Goal: Transaction & Acquisition: Purchase product/service

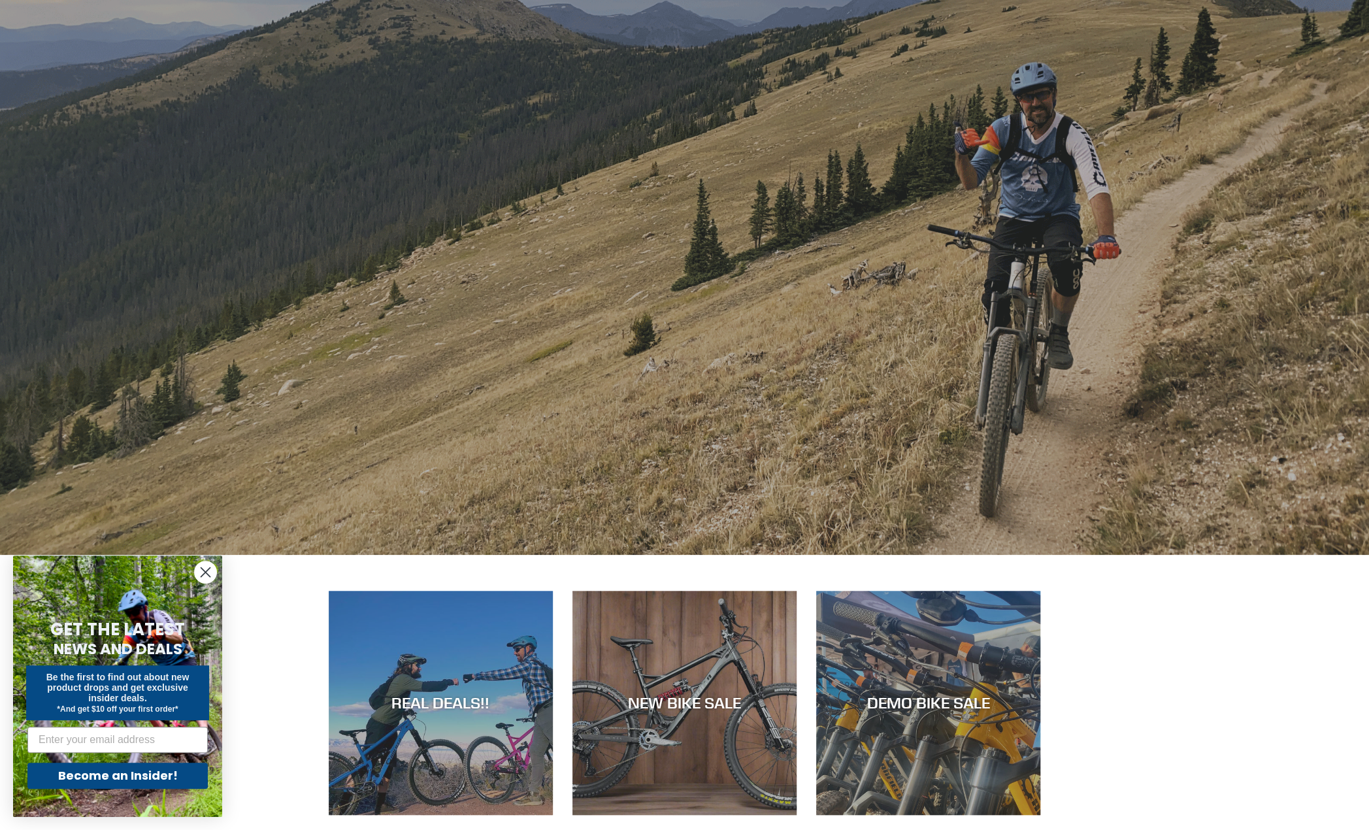
scroll to position [392, 0]
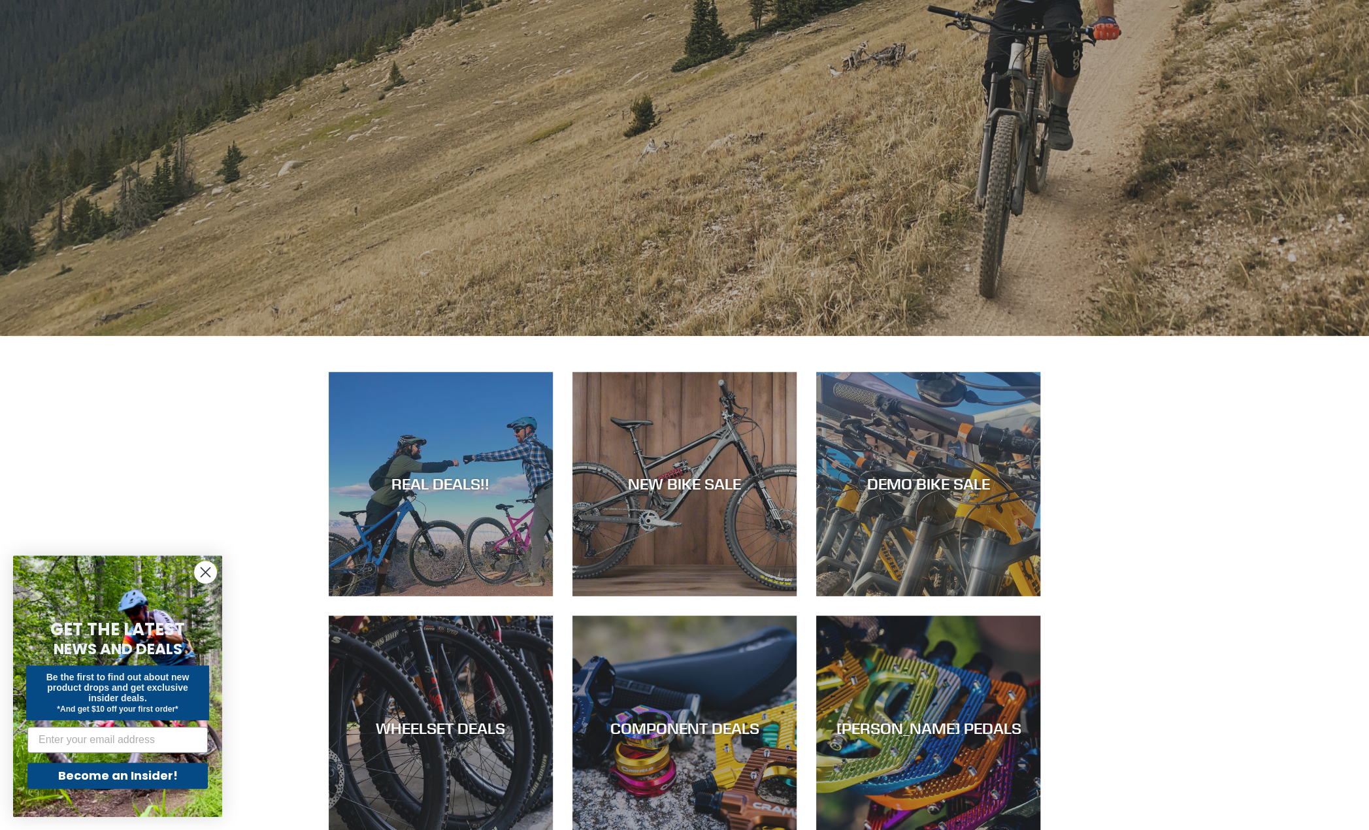
click at [206, 573] on circle "Close dialog" at bounding box center [206, 572] width 22 height 22
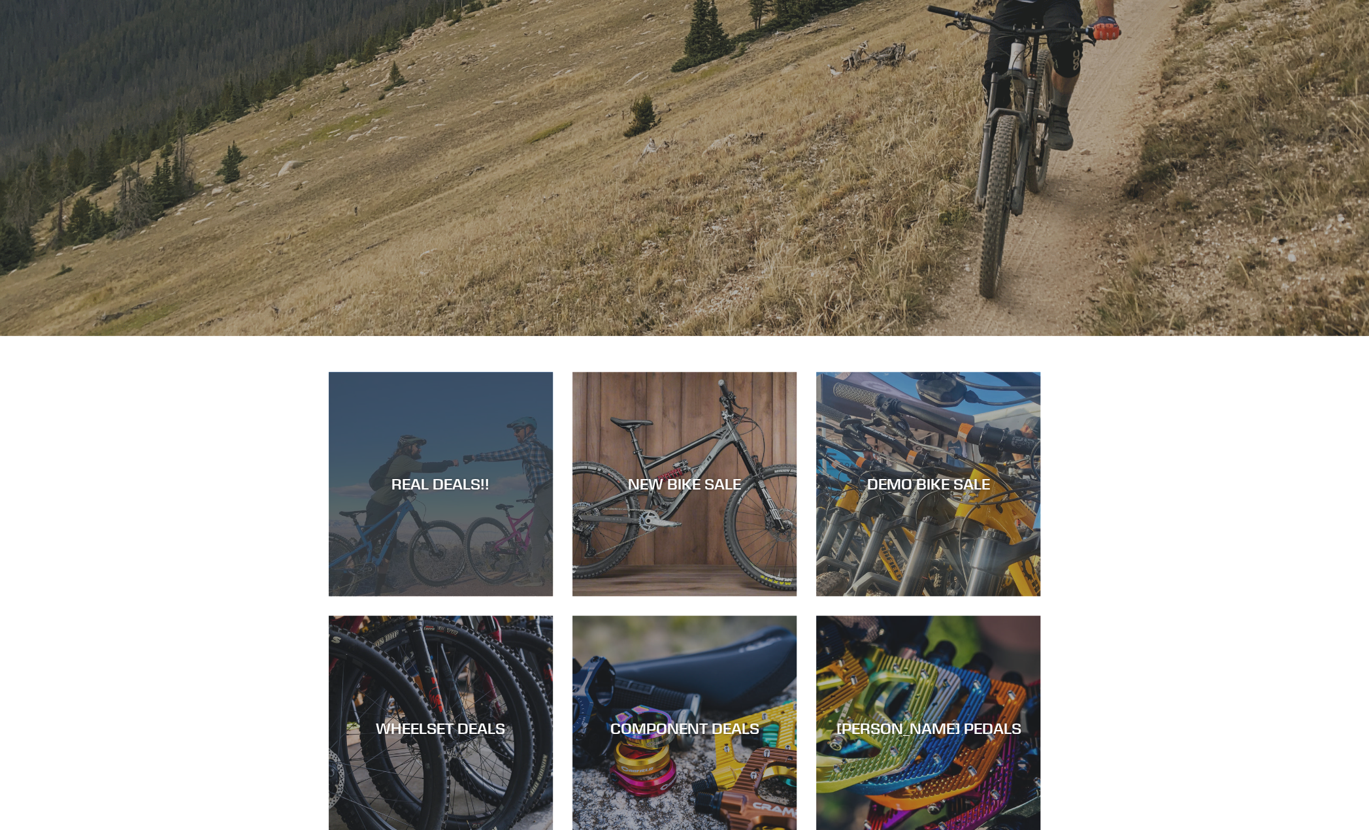
click at [454, 596] on div "REAL DEALS!!" at bounding box center [441, 596] width 224 height 0
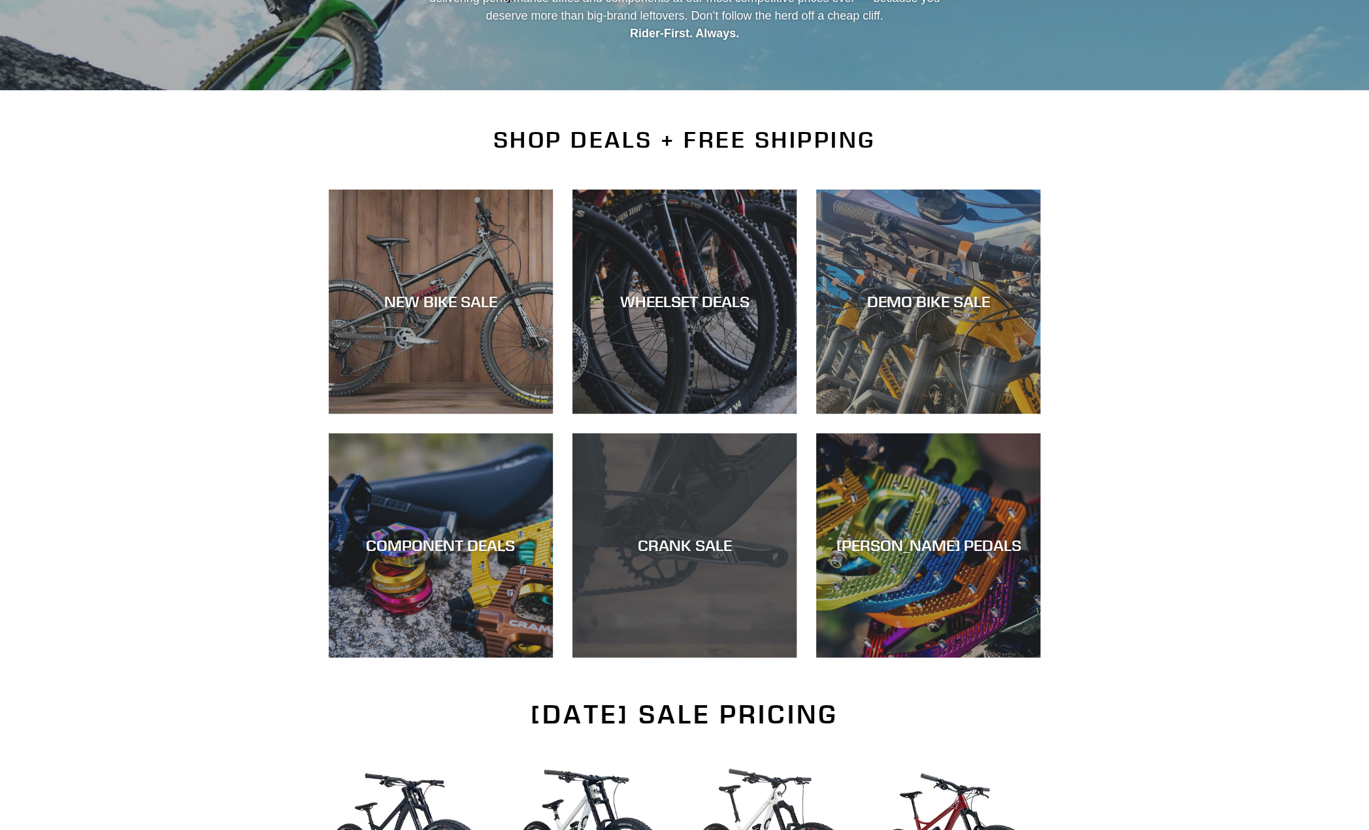
click at [688, 657] on div "CRANK SALE" at bounding box center [685, 657] width 224 height 0
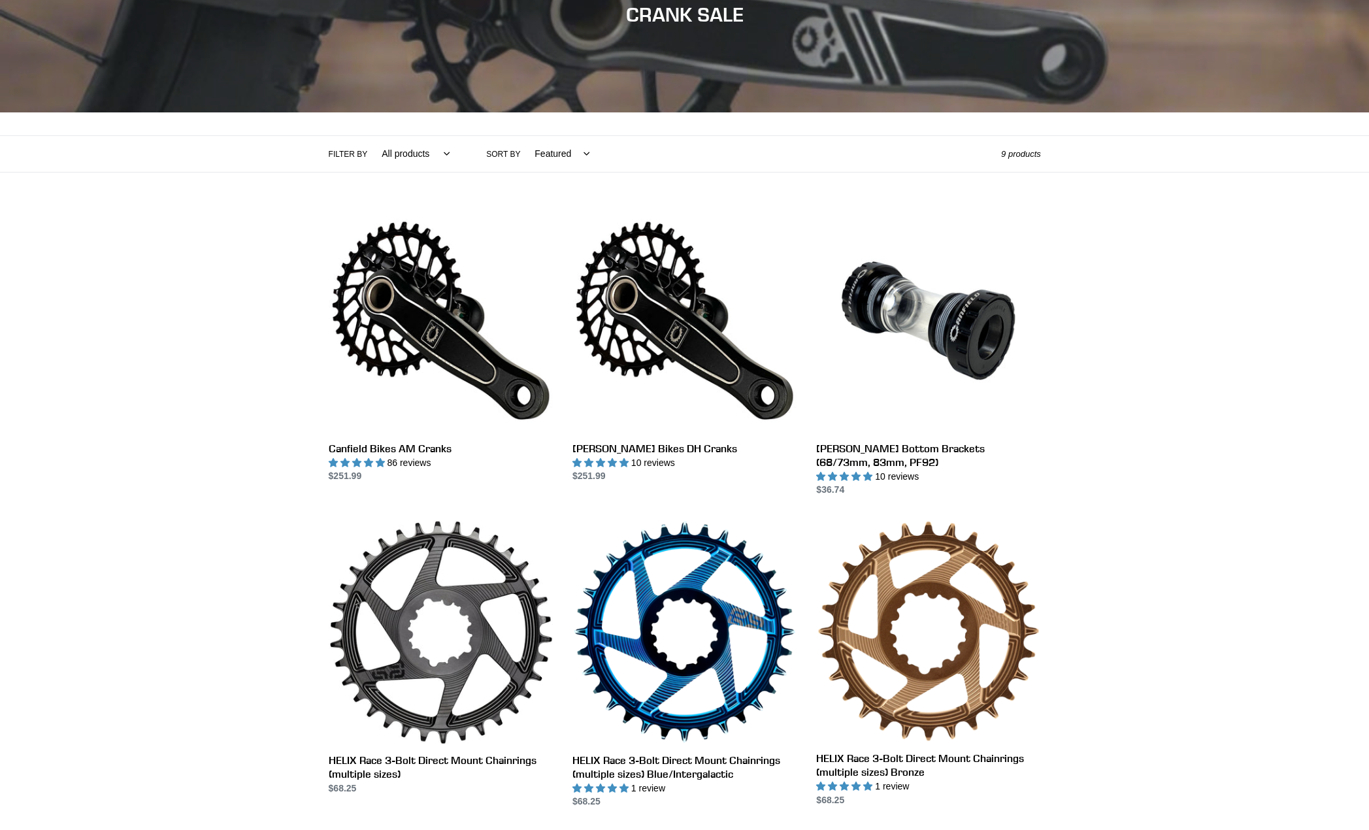
scroll to position [196, 0]
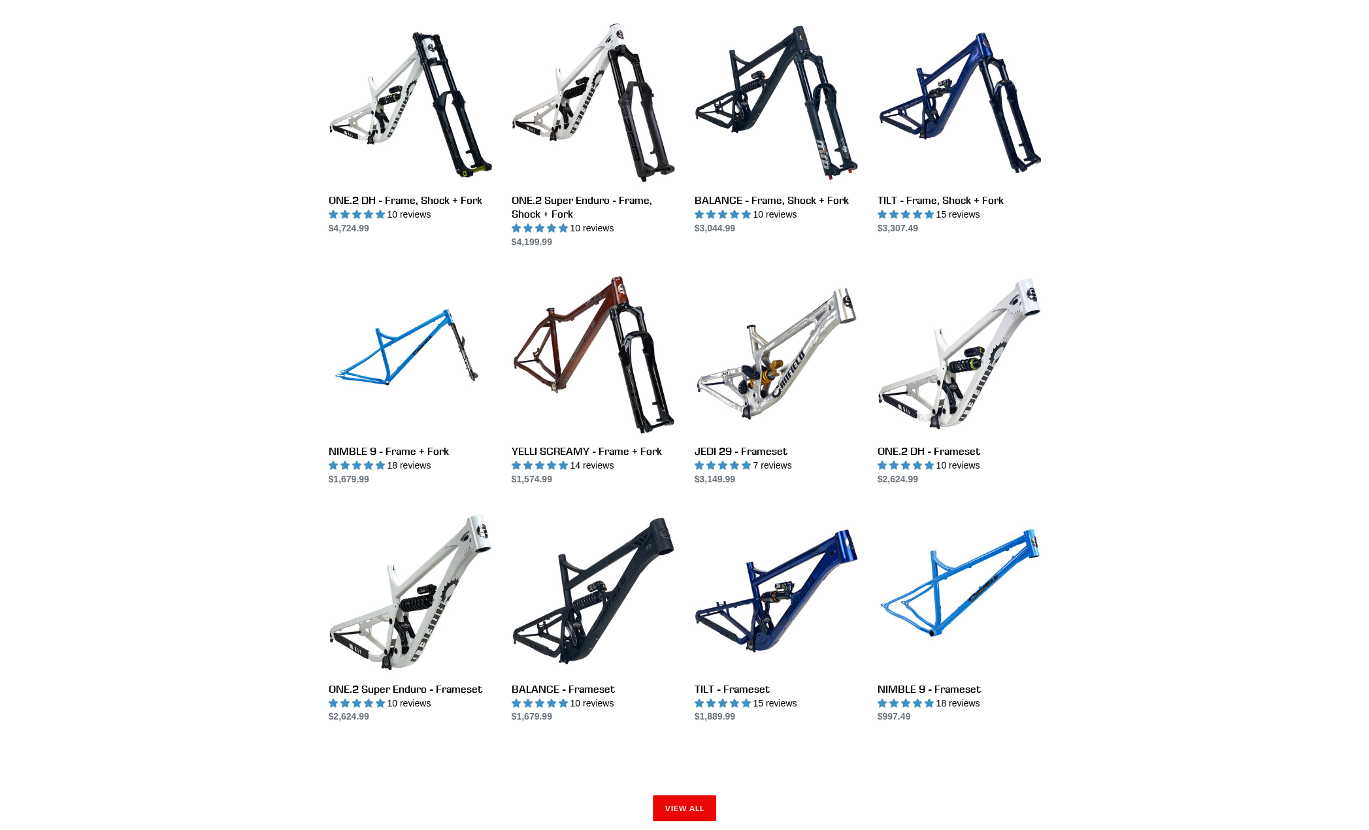
scroll to position [1503, 0]
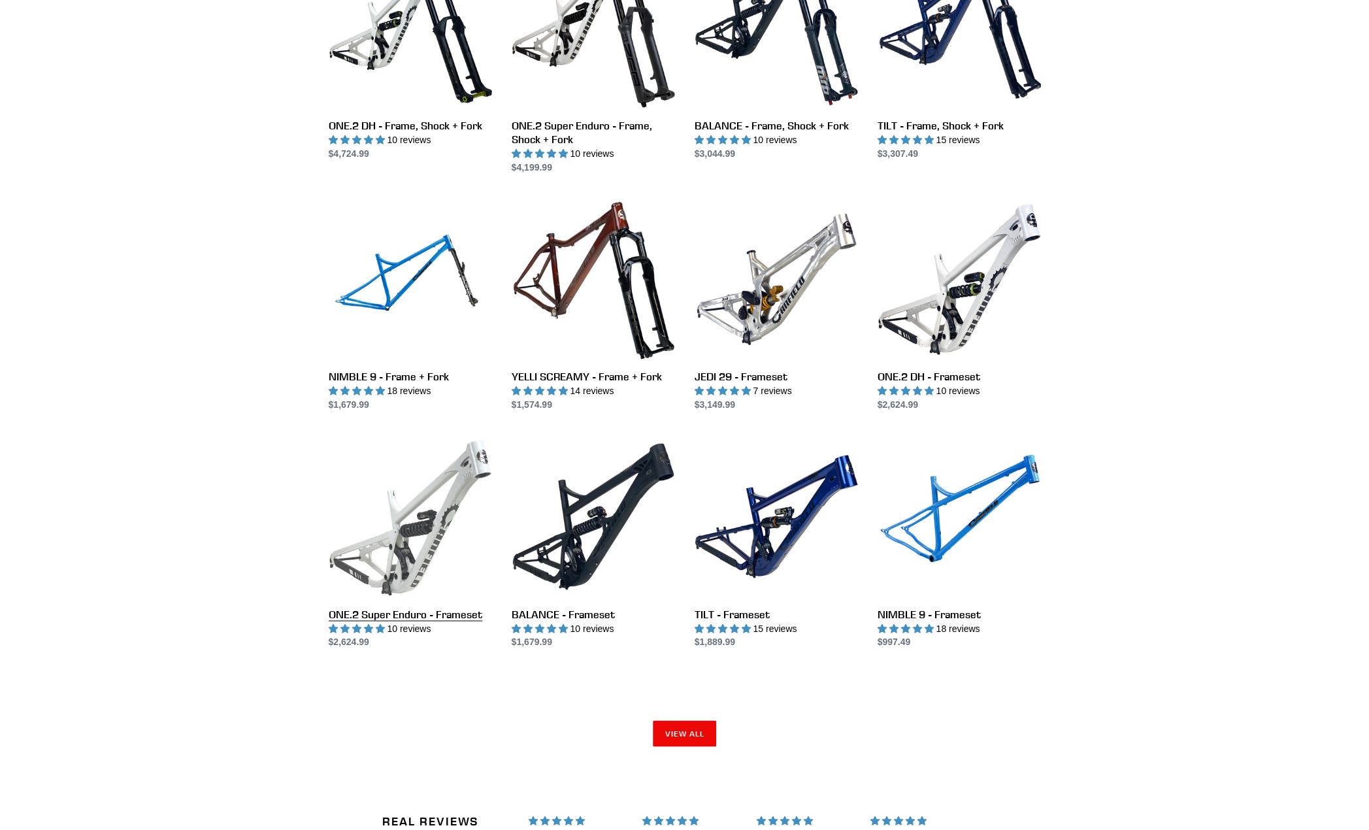
click at [424, 527] on link "ONE.2 Super Enduro - Frameset" at bounding box center [410, 542] width 163 height 214
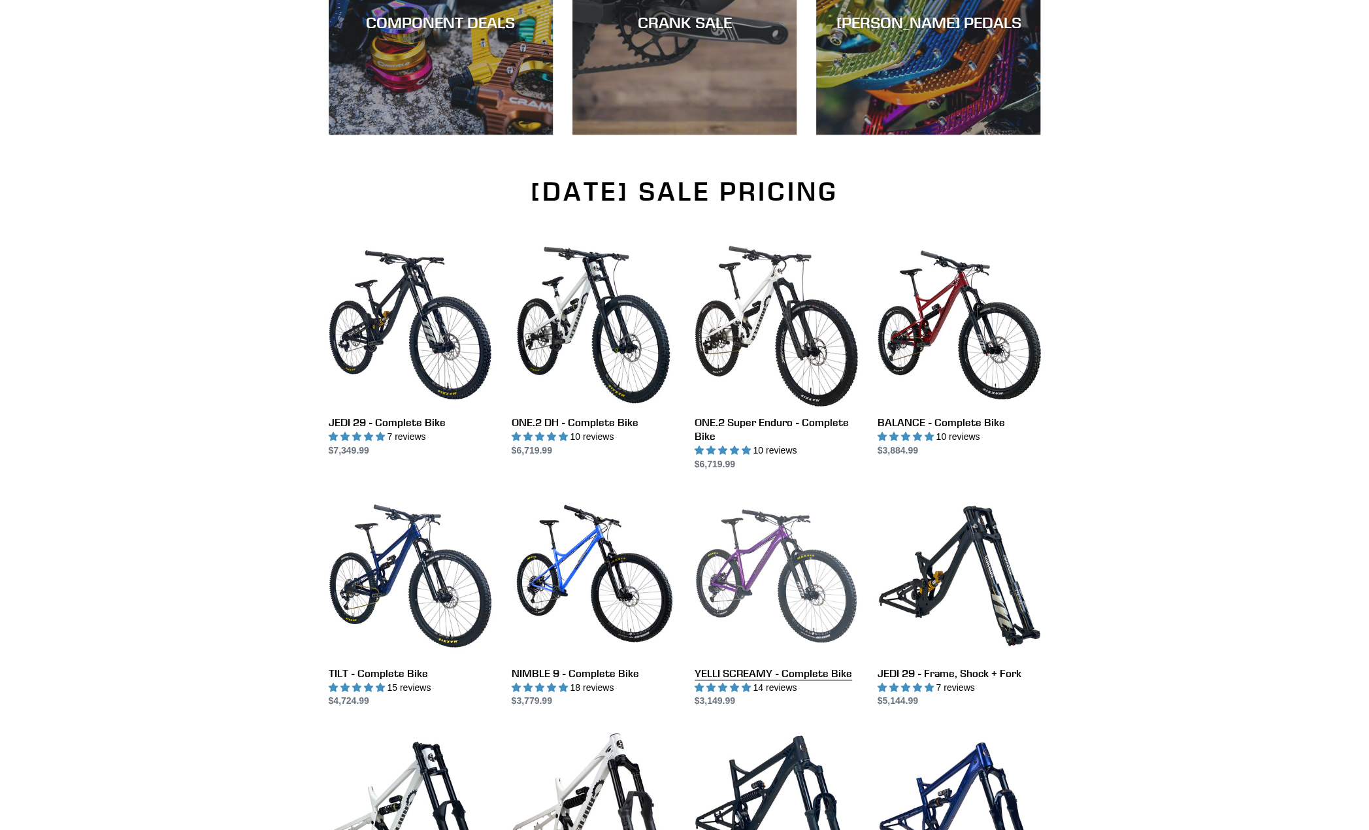
scroll to position [327, 0]
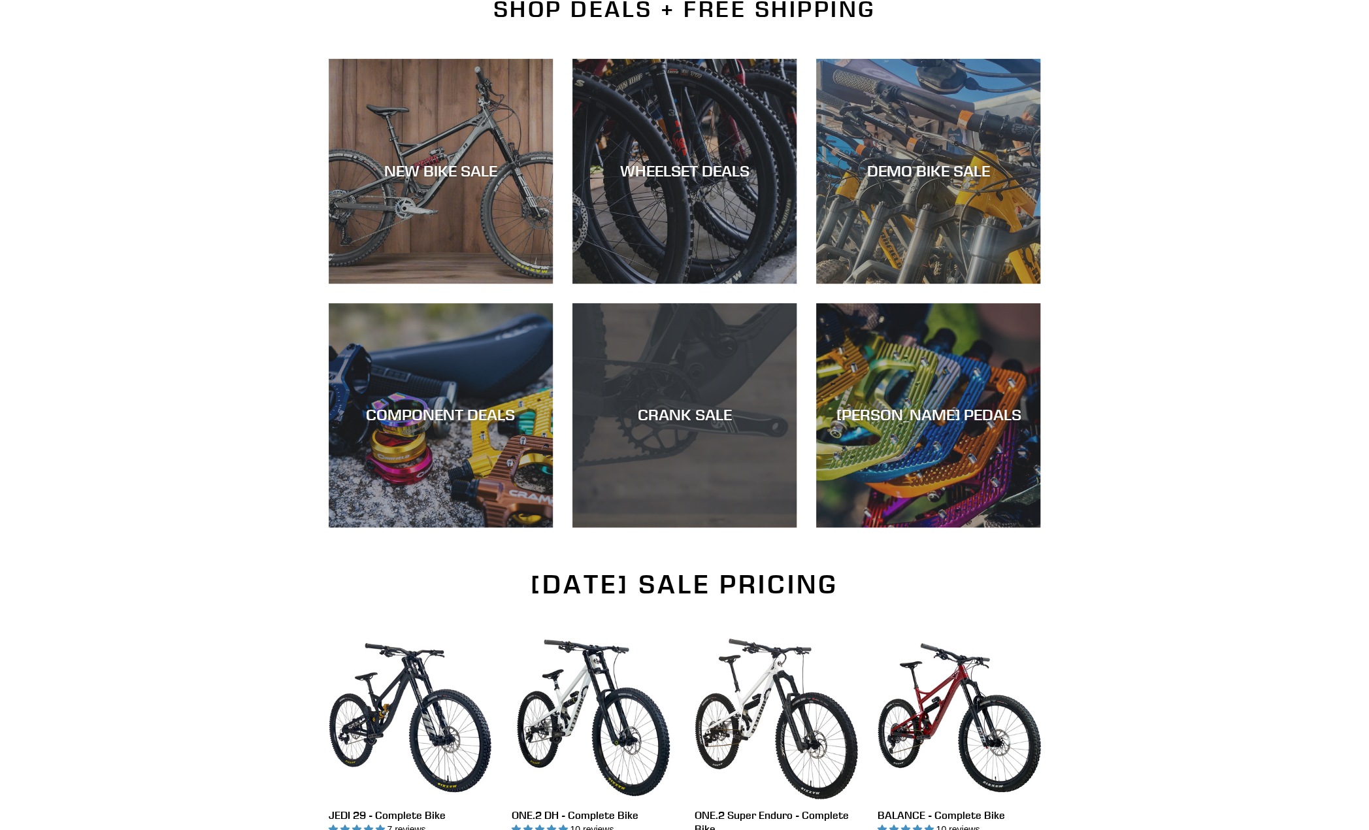
click at [659, 527] on div "CRANK SALE" at bounding box center [685, 527] width 224 height 0
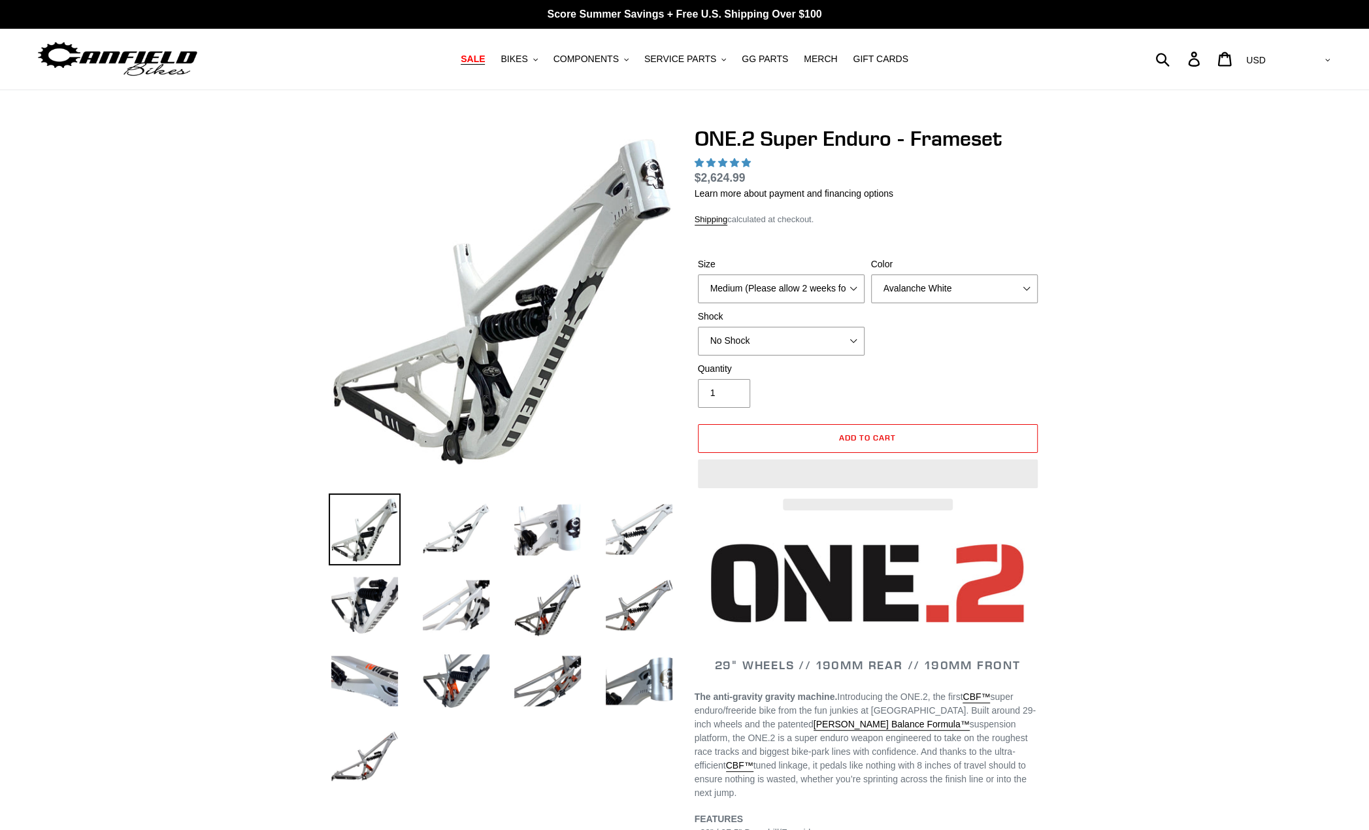
select select "highest-rating"
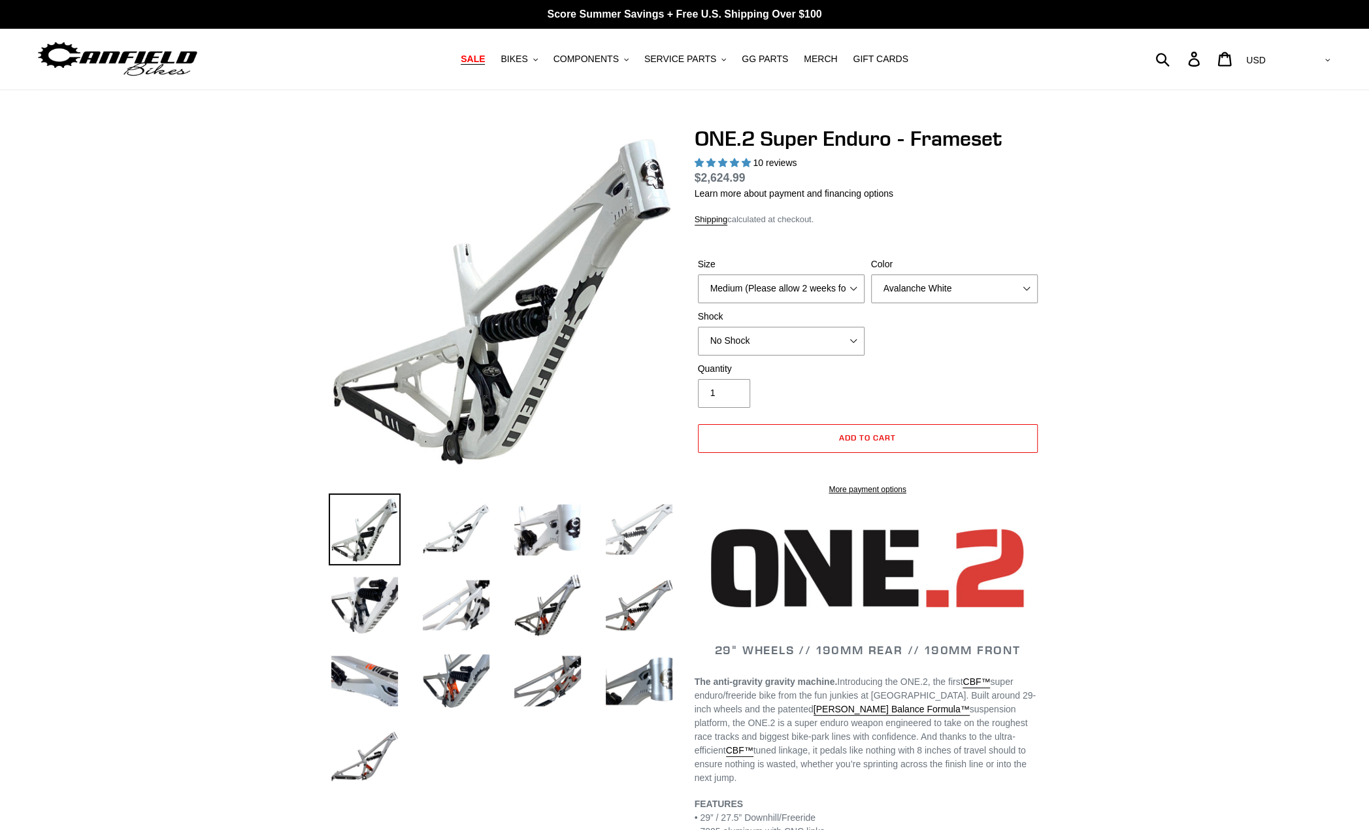
click at [640, 534] on img at bounding box center [639, 529] width 72 height 72
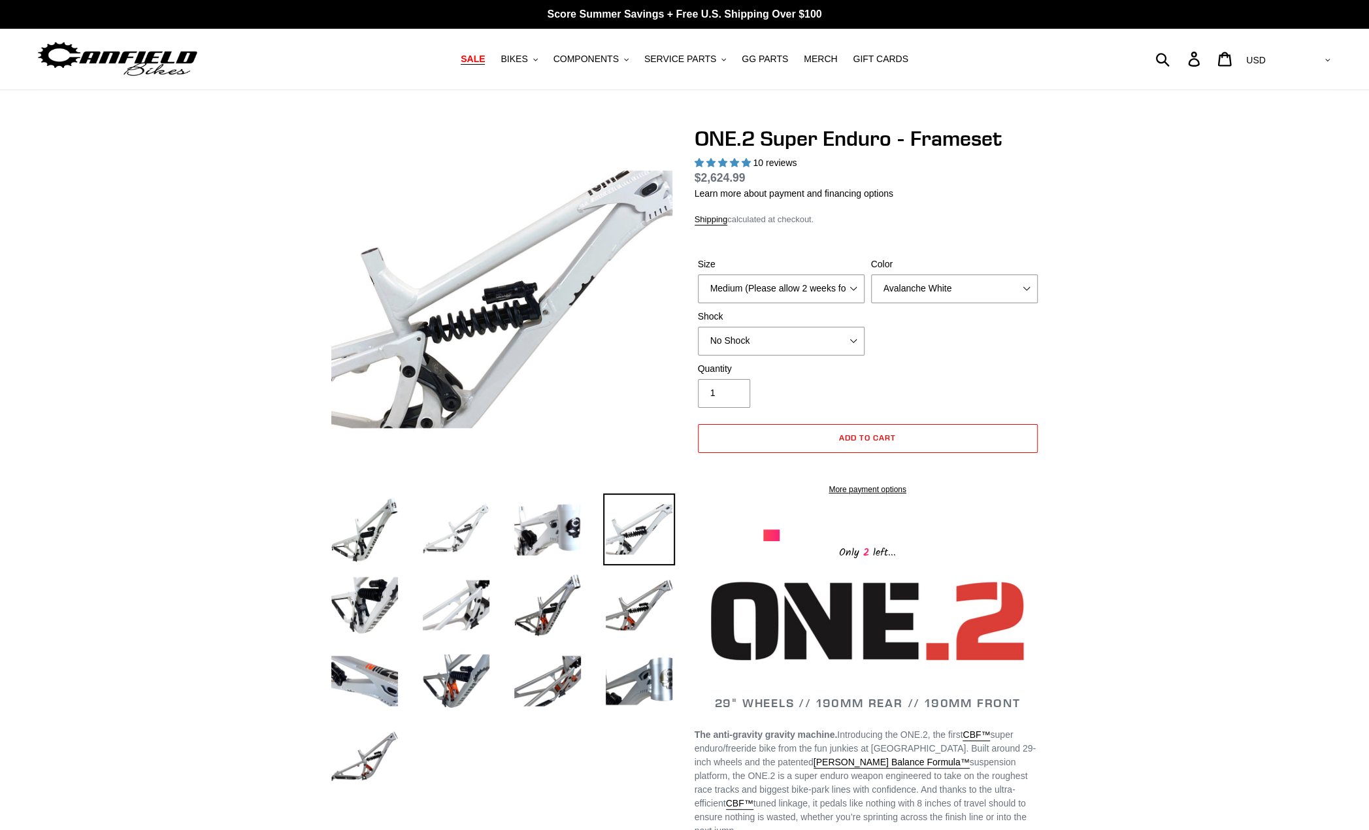
click at [472, 534] on img at bounding box center [456, 529] width 72 height 72
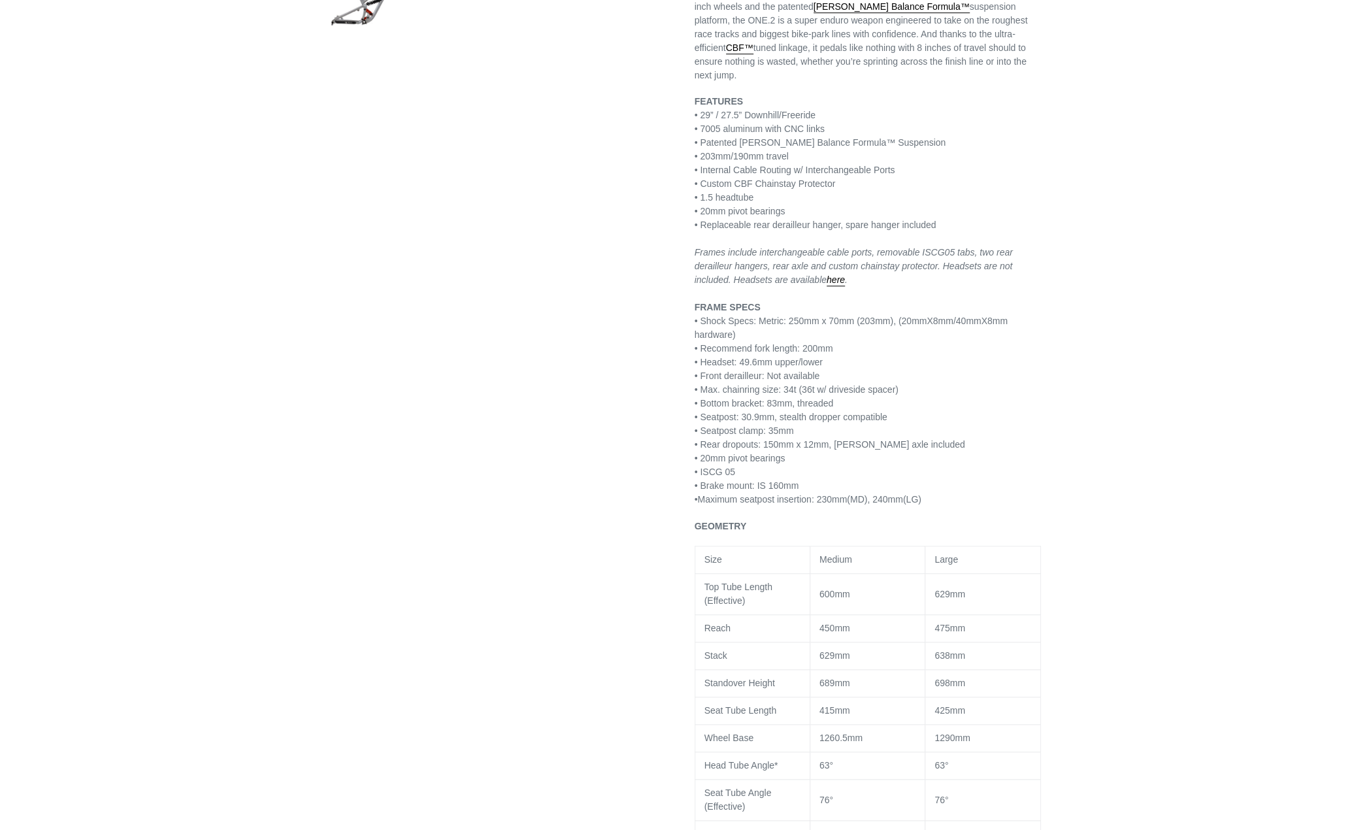
scroll to position [915, 0]
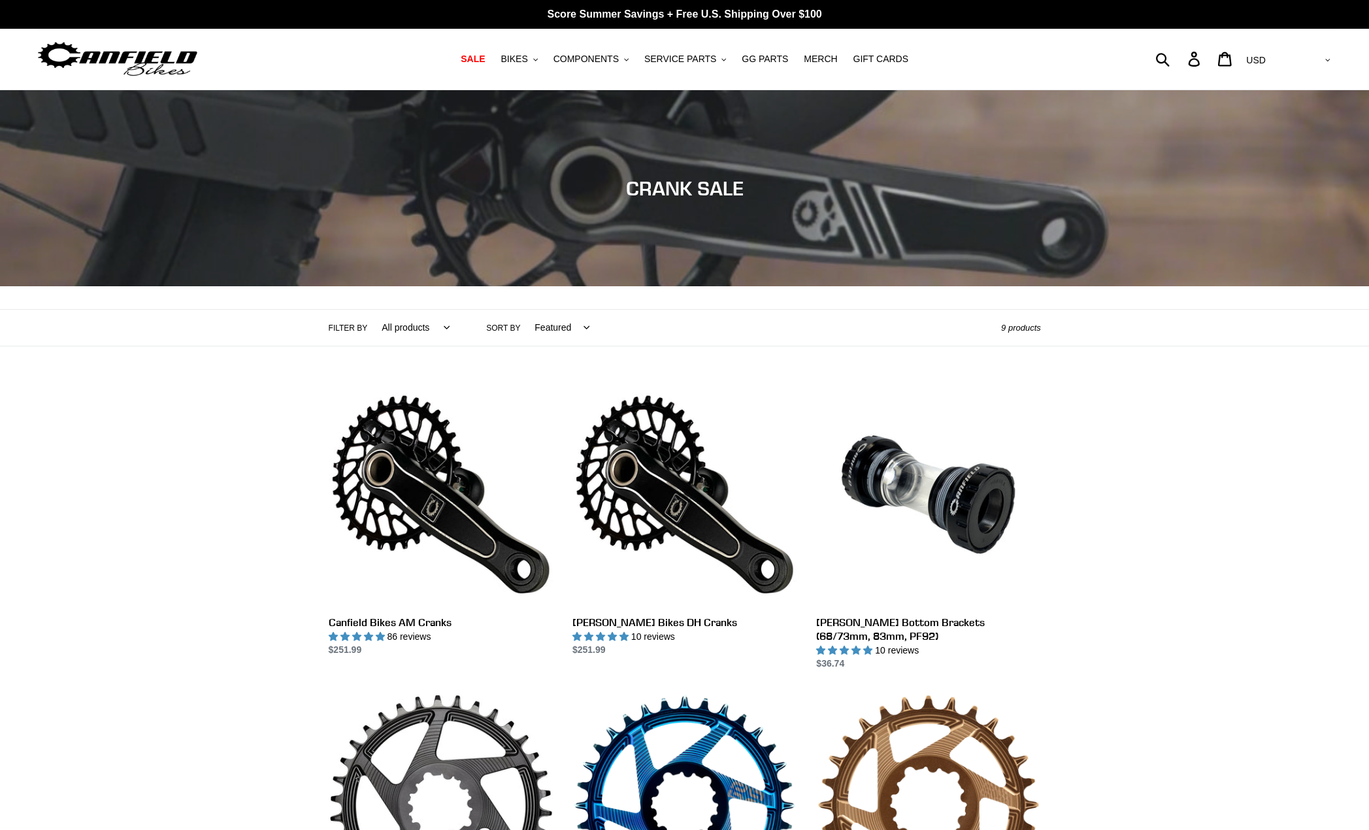
scroll to position [261, 0]
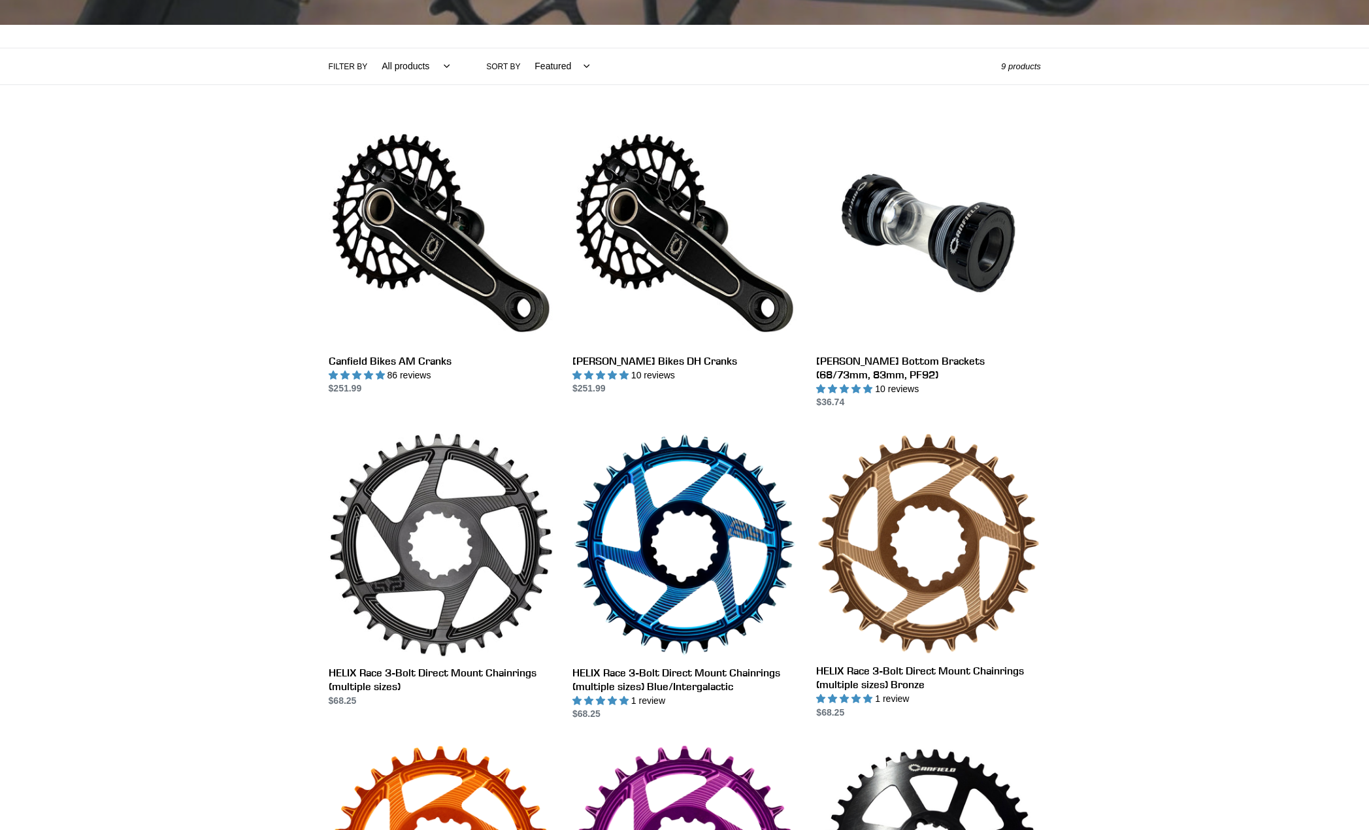
click at [139, 405] on div "Collection: CRANK SALE Filter by All products Components Cranks .cls-1{fill:#23…" at bounding box center [684, 423] width 1369 height 1189
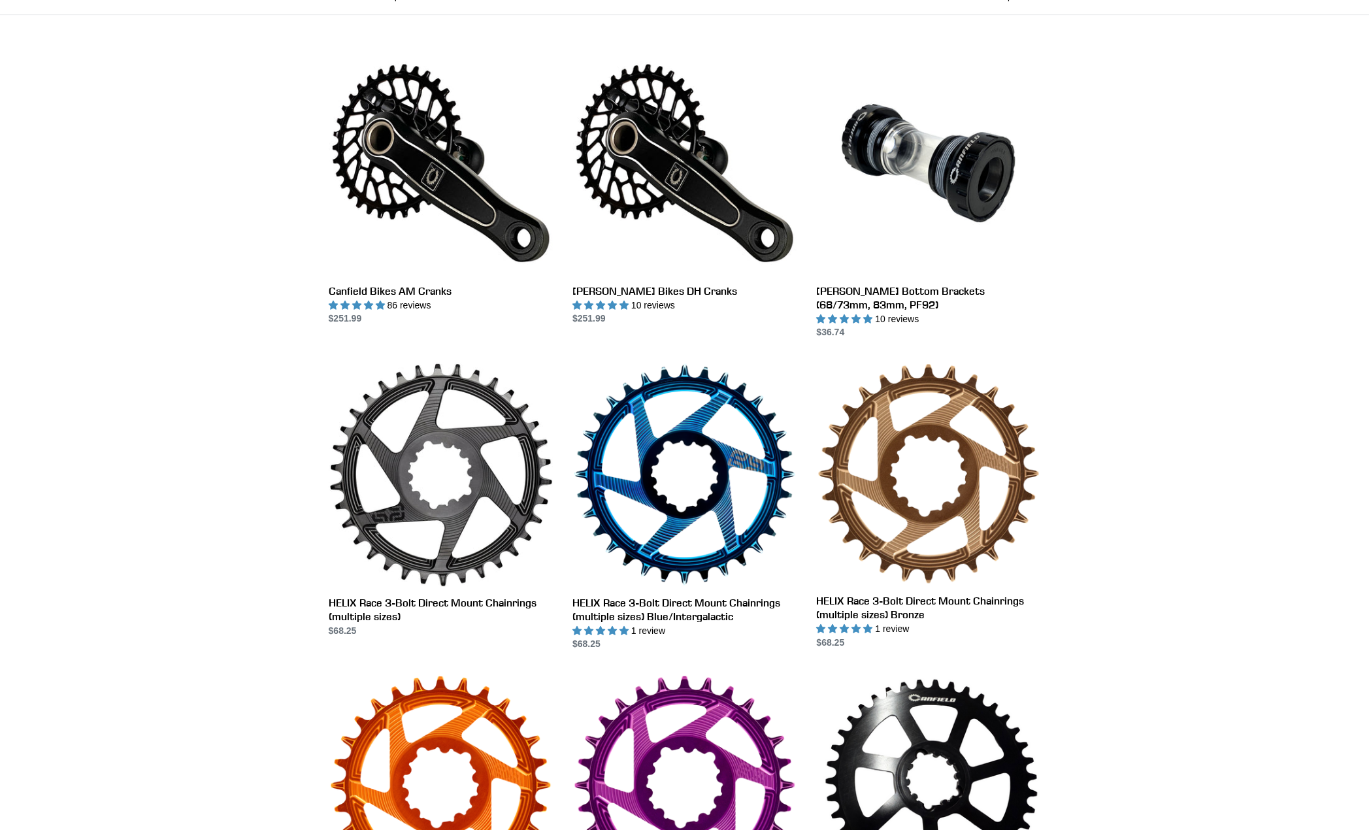
scroll to position [0, 0]
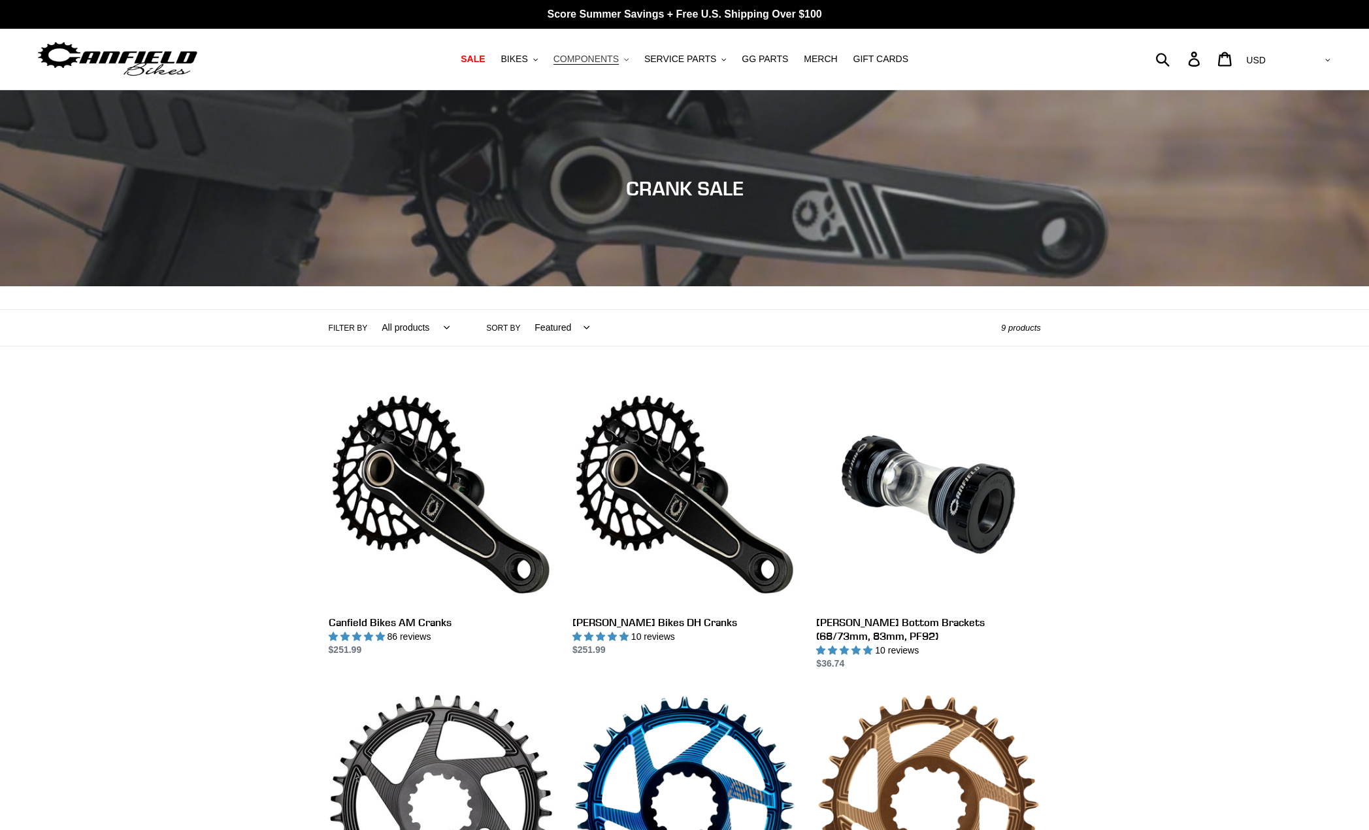
click at [619, 59] on span "COMPONENTS" at bounding box center [586, 59] width 65 height 11
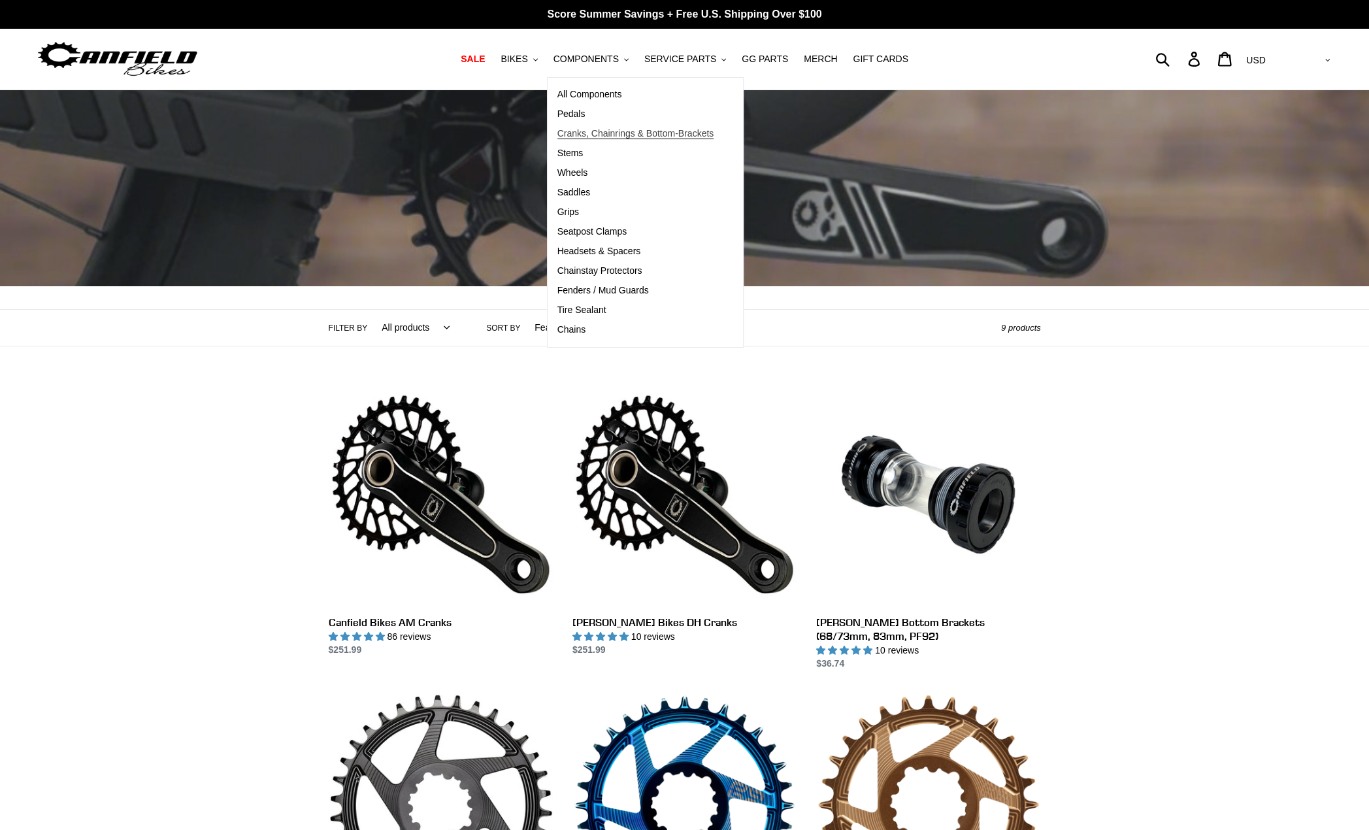
click at [586, 133] on span "Cranks, Chainrings & Bottom-Brackets" at bounding box center [635, 133] width 157 height 11
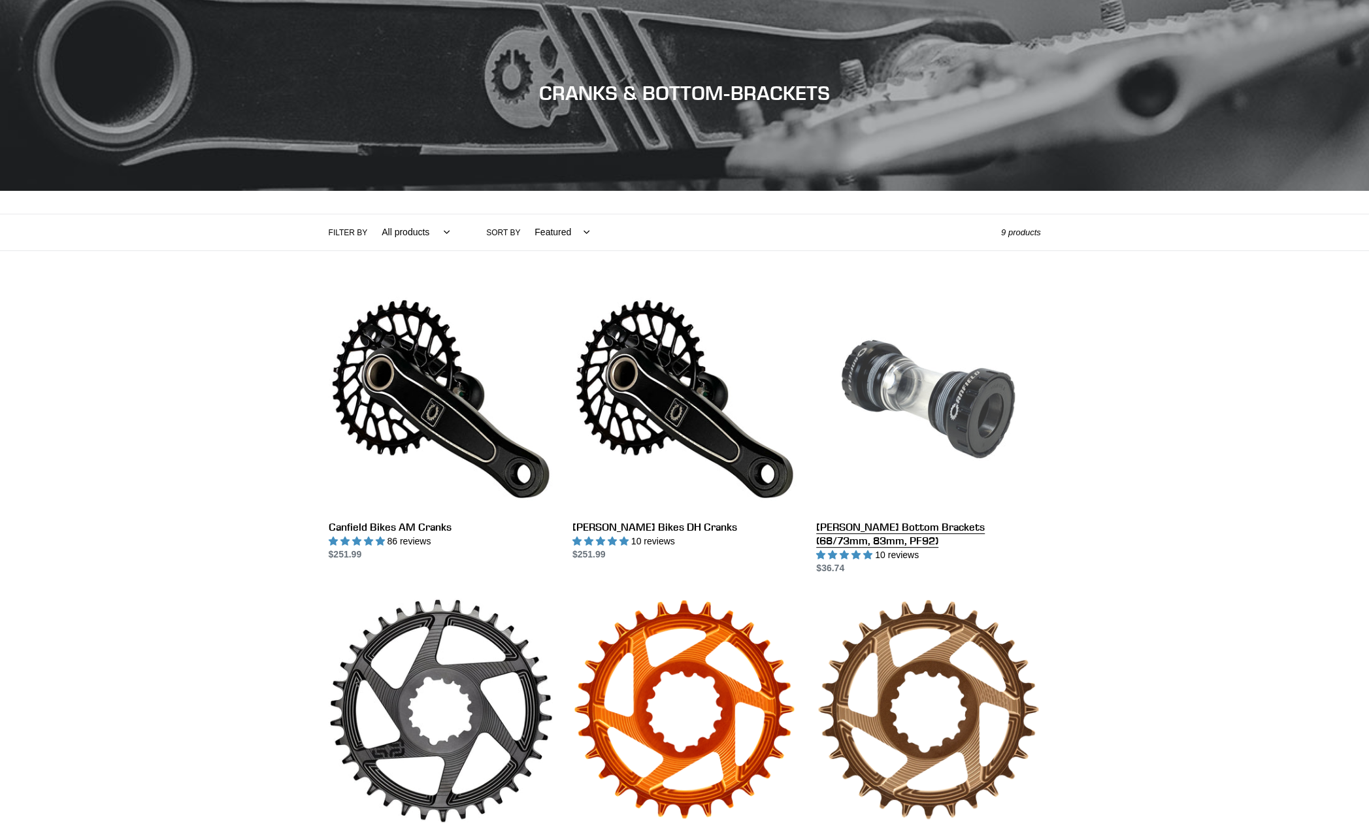
scroll to position [261, 0]
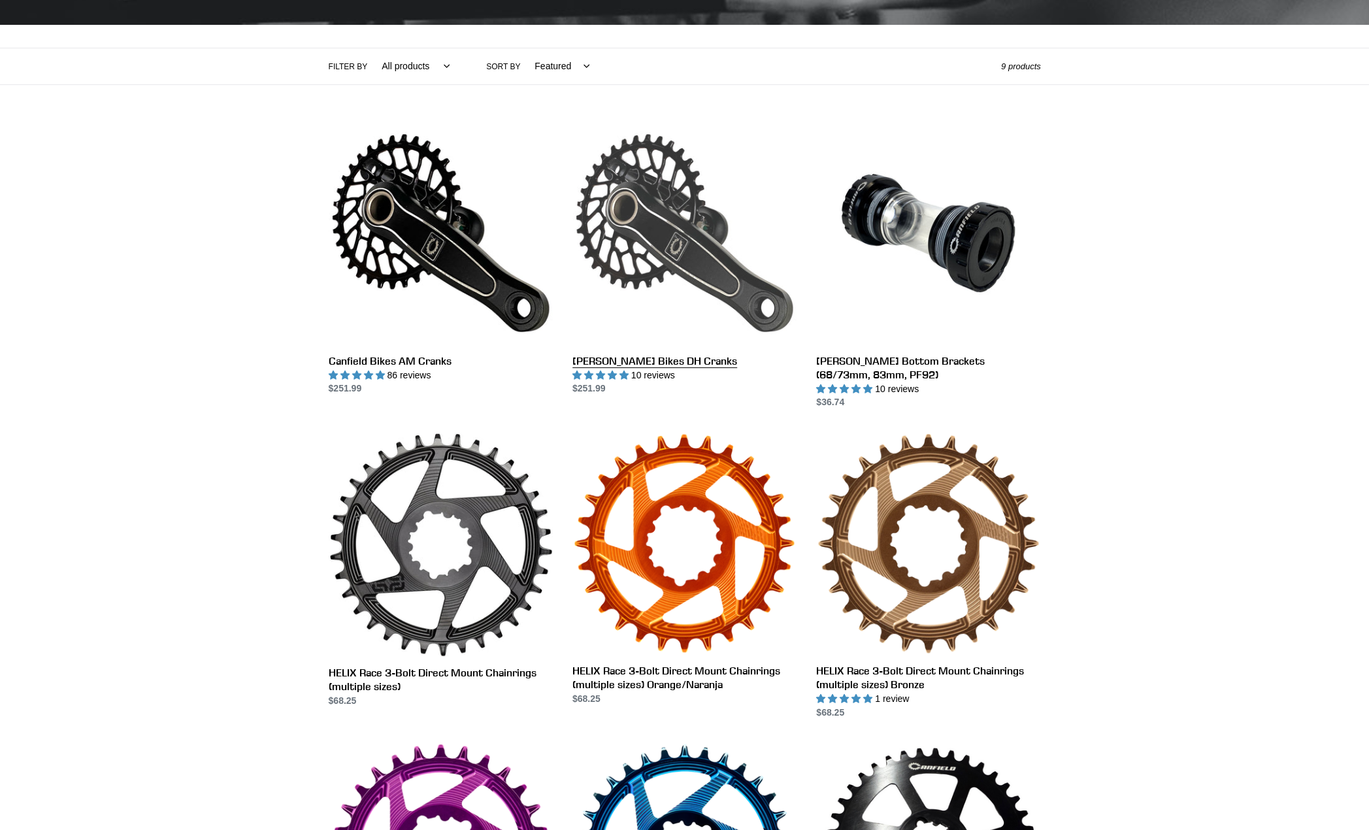
click at [718, 208] on link "[PERSON_NAME] Bikes DH Cranks" at bounding box center [685, 258] width 224 height 275
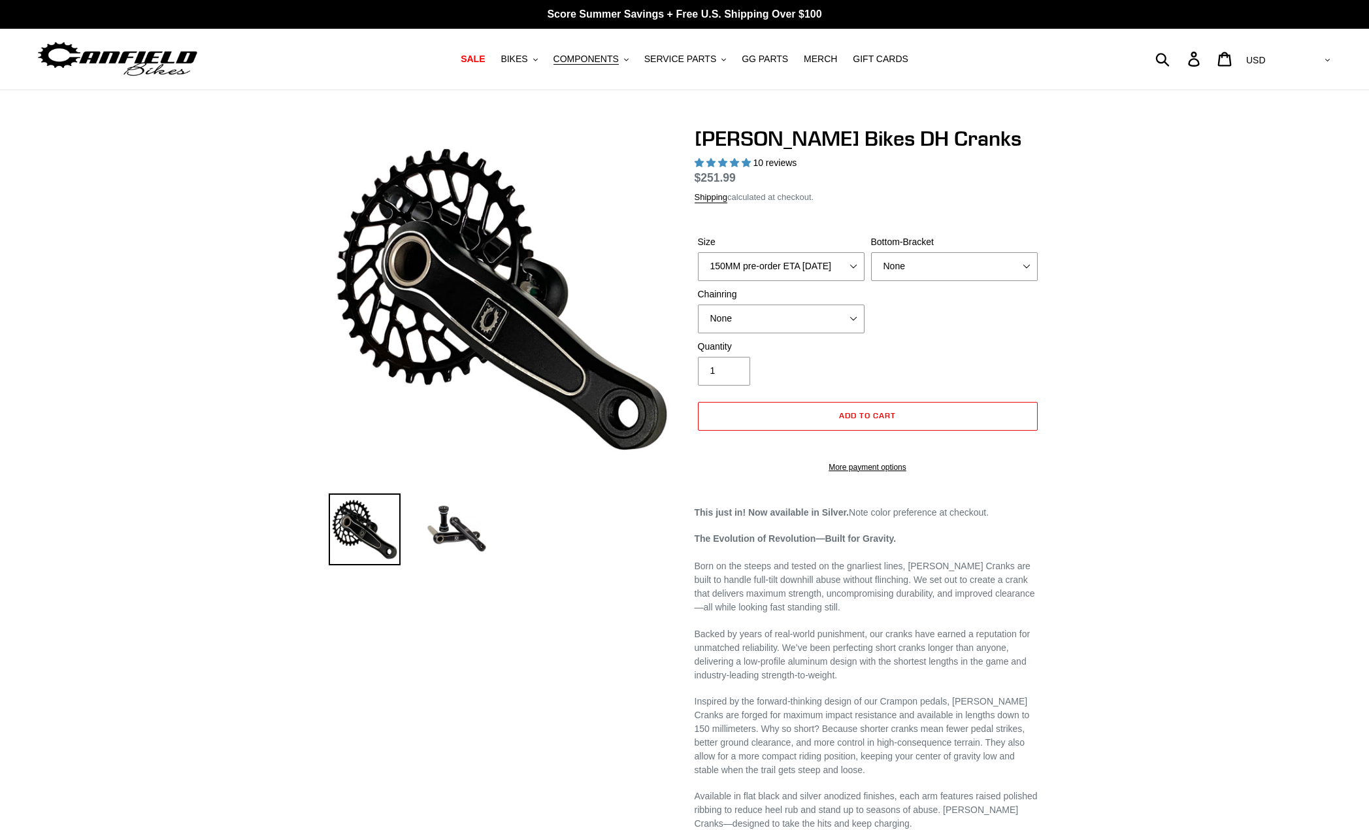
select select "highest-rating"
click at [831, 270] on select "150MM pre-order ETA 9/30/25 155MM pre-order ETA 9/30/25 160MM pre-order ETA 9/3…" at bounding box center [781, 266] width 167 height 29
click at [1048, 341] on div "Canfield Bikes DH Cranks 10 reviews Regular price $251.99 Sale price $251.99 On…" at bounding box center [685, 721] width 784 height 1190
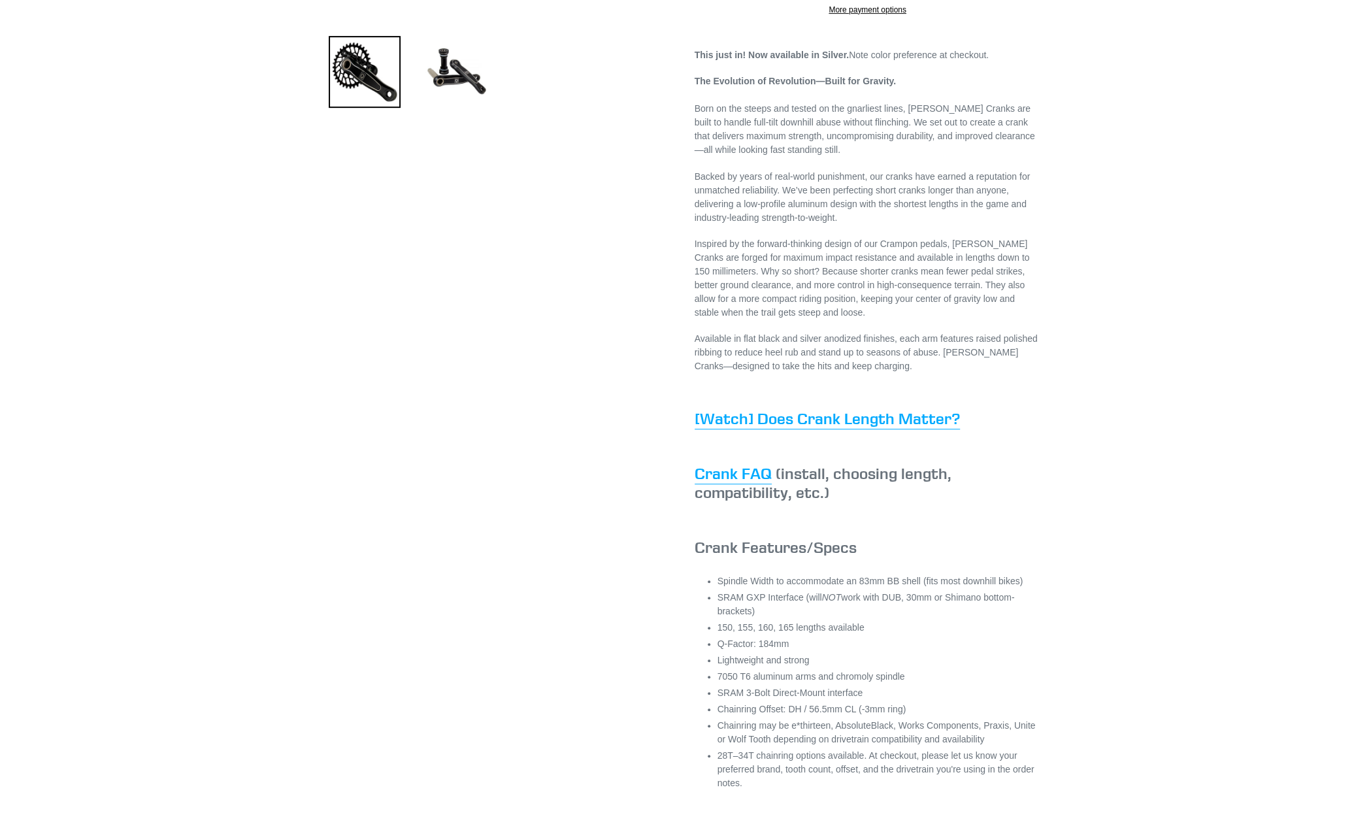
scroll to position [523, 0]
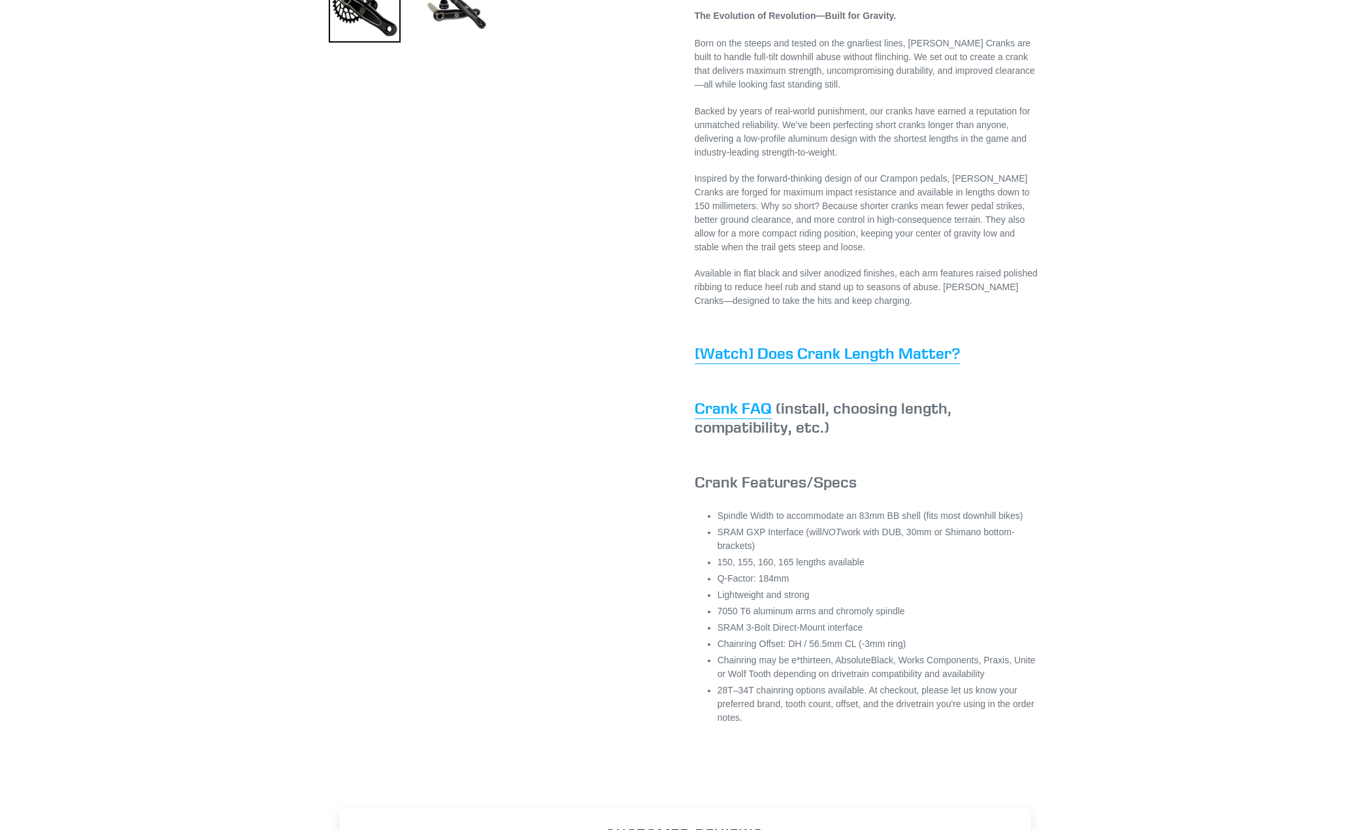
click at [1181, 325] on div "Canfield Bikes DH Cranks 10 reviews Regular price $251.99 Sale price $251.99 On…" at bounding box center [684, 198] width 1369 height 1190
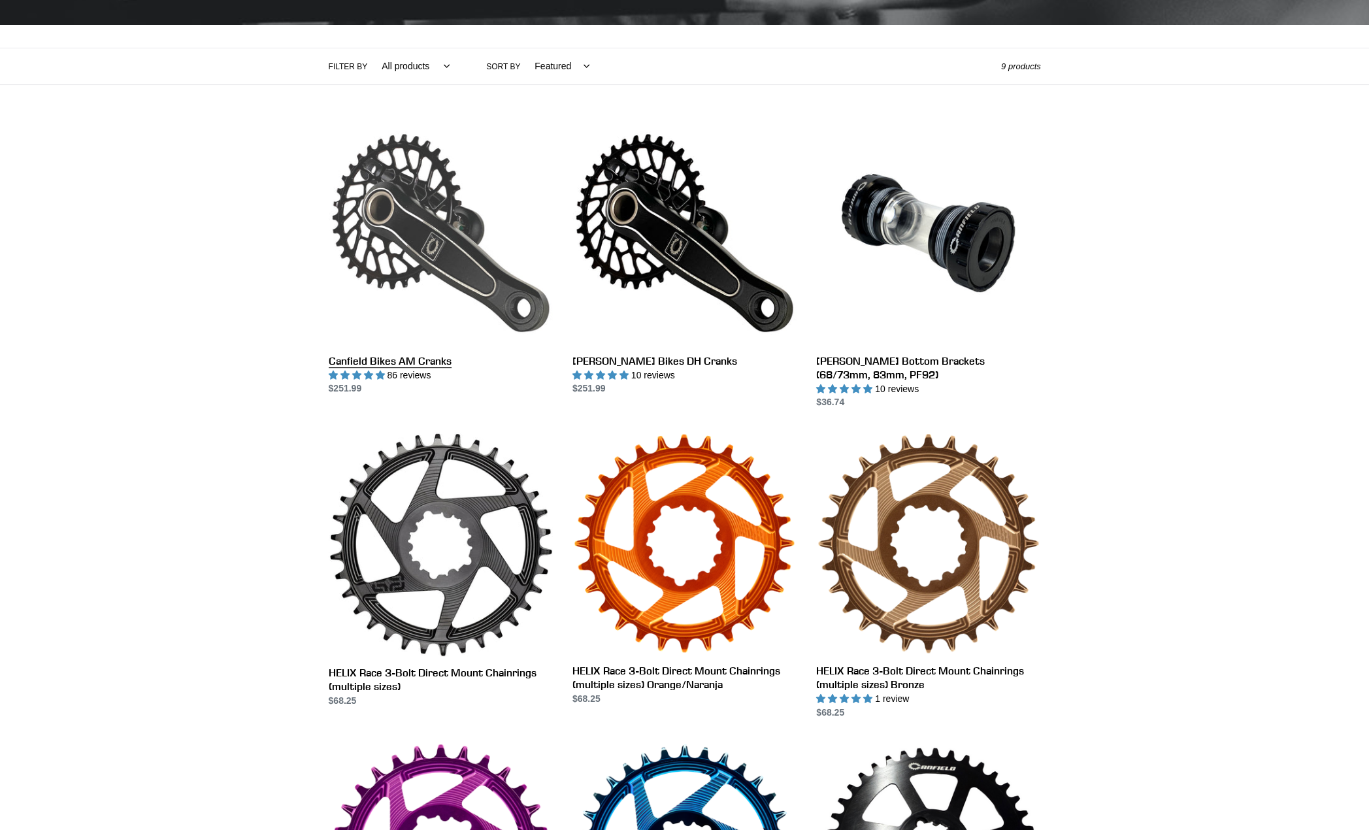
click at [439, 262] on link "Canfield Bikes AM Cranks" at bounding box center [441, 258] width 224 height 275
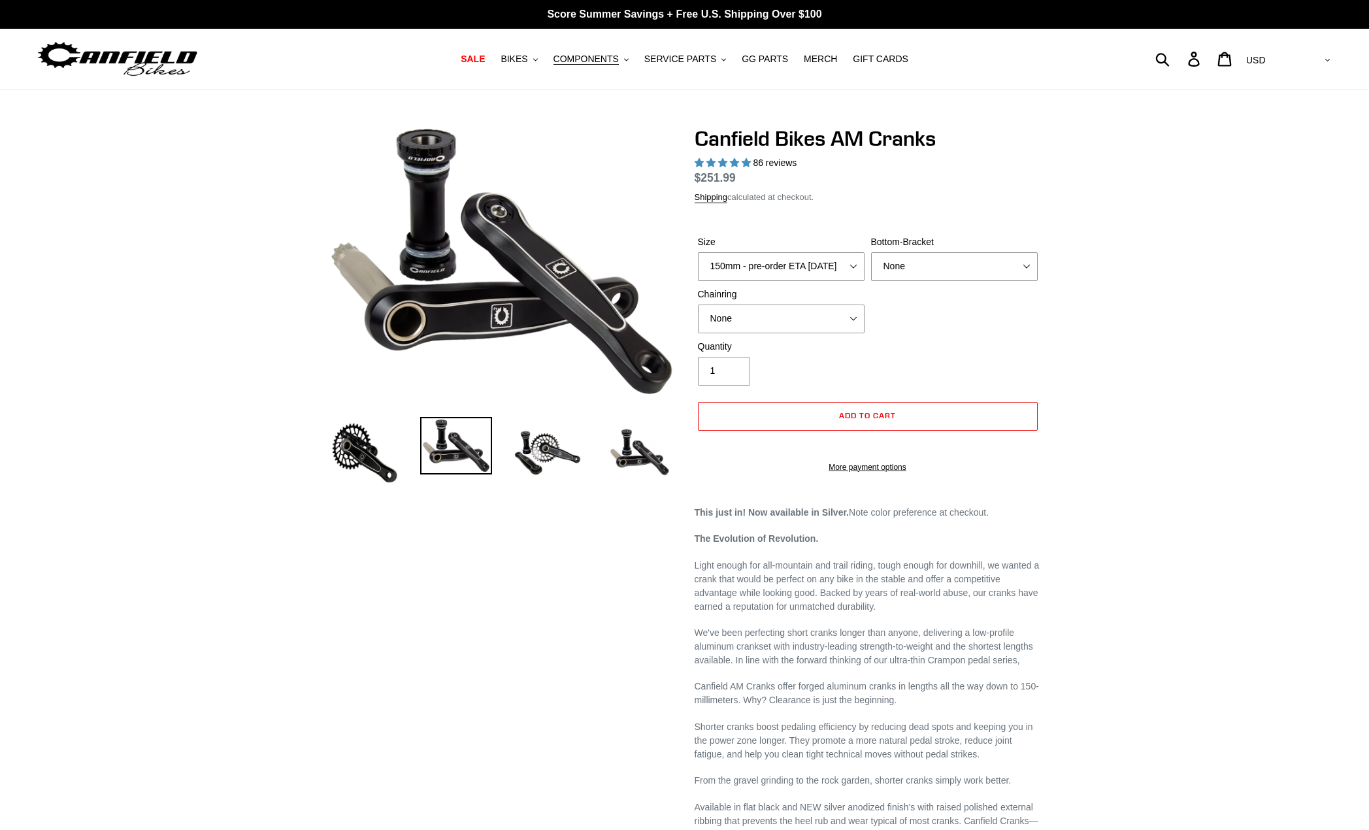
select select "highest-rating"
click at [806, 266] on select "150mm - pre-order ETA [DATE] 155mm - pre-order ETA [DATE] 160mm - pre-order ETA…" at bounding box center [781, 266] width 167 height 29
click at [1094, 352] on div "Previous slide" at bounding box center [684, 689] width 1369 height 1126
